Goal: Transaction & Acquisition: Purchase product/service

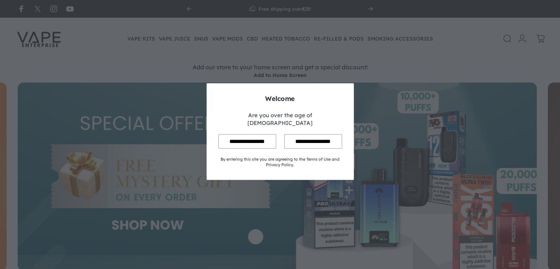
click at [228, 136] on input "**********" at bounding box center [247, 141] width 58 height 14
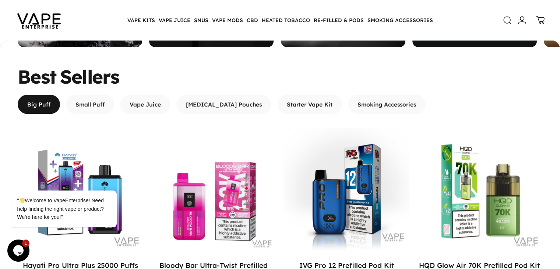
scroll to position [446, 0]
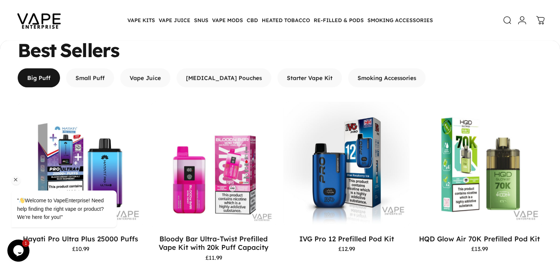
click at [62, 134] on div "" Welcome to VapeEnterprise! Need help finding the right vape or product? We’re…" at bounding box center [73, 178] width 133 height 112
drag, startPoint x: 68, startPoint y: 125, endPoint x: 16, endPoint y: 179, distance: 75.5
click at [16, 179] on icon "Chat attention grabber" at bounding box center [16, 179] width 7 height 7
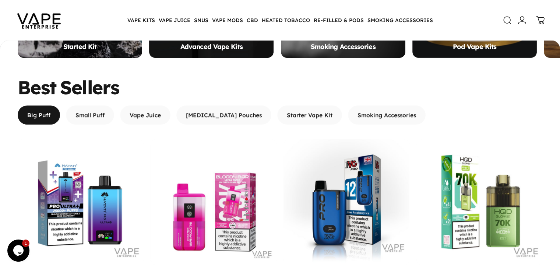
scroll to position [435, 0]
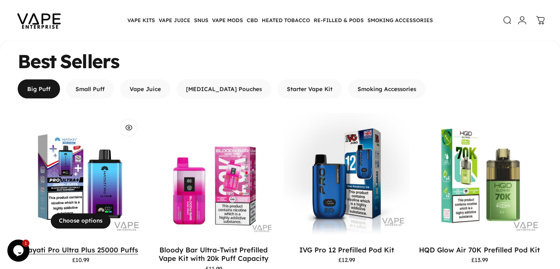
drag, startPoint x: 17, startPoint y: 203, endPoint x: 92, endPoint y: 204, distance: 75.1
copy link "Hayati Pro Ultra Plus"
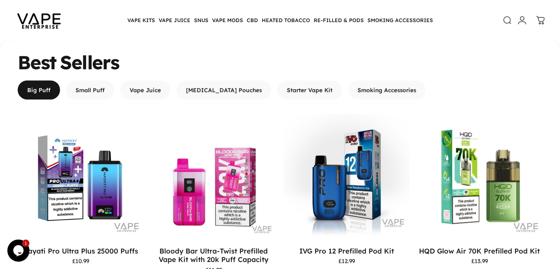
scroll to position [0, 0]
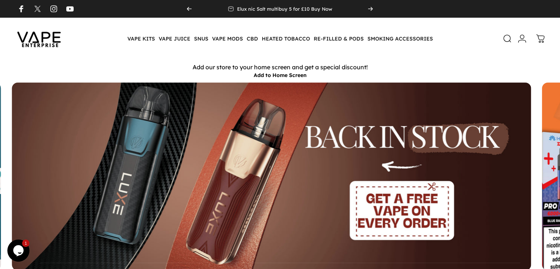
click at [192, 10] on button "Previous" at bounding box center [189, 9] width 16 height 18
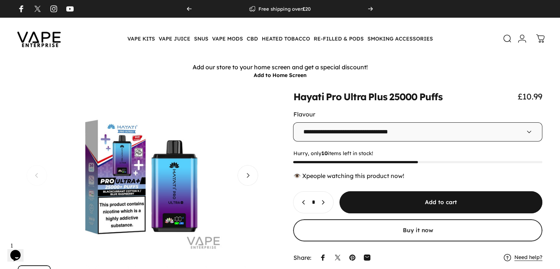
click at [149, 176] on button "Open media 1 in modal" at bounding box center [142, 175] width 249 height 168
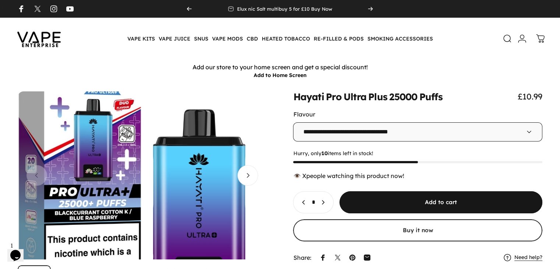
click at [163, 174] on media-hover-overlay "Gallery Viewer" at bounding box center [142, 175] width 249 height 168
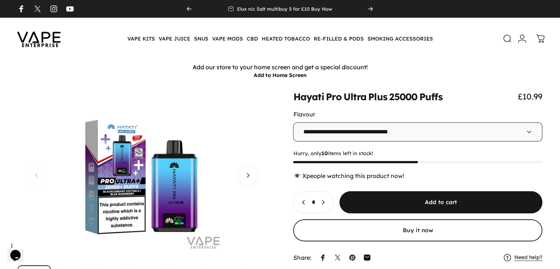
click at [163, 174] on button "Open media 1 in modal" at bounding box center [142, 175] width 249 height 168
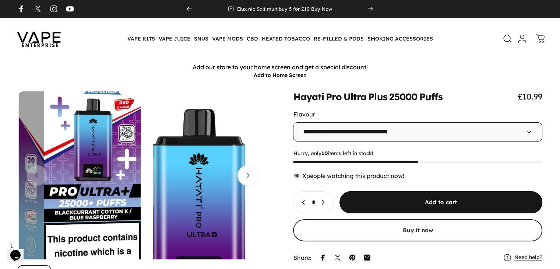
click at [163, 174] on media-hover-overlay "Gallery Viewer" at bounding box center [142, 175] width 249 height 168
